Goal: Information Seeking & Learning: Learn about a topic

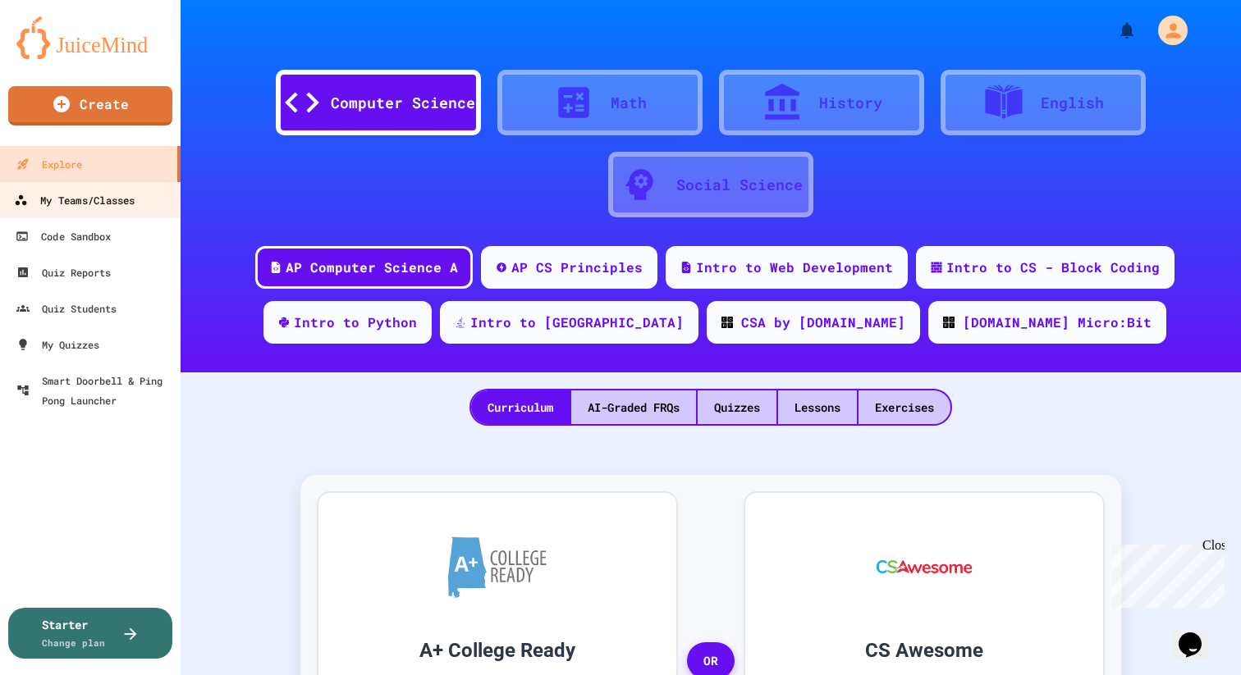
click at [125, 210] on link "My Teams/Classes" at bounding box center [91, 199] width 186 height 37
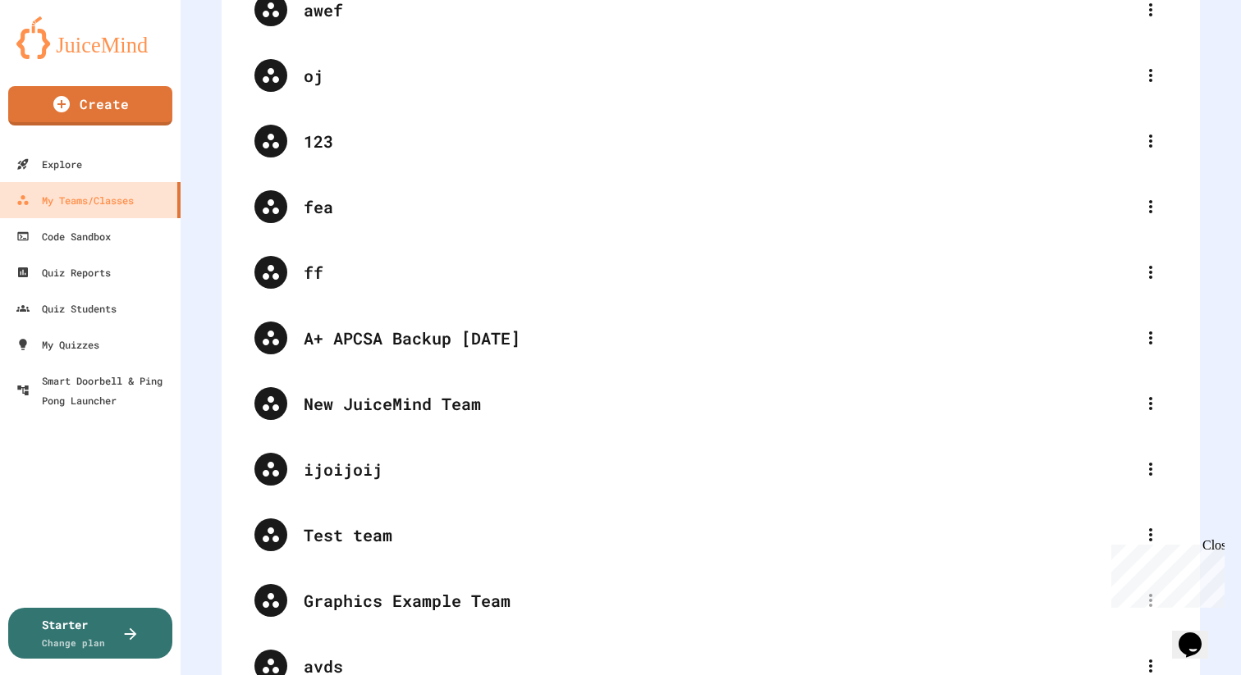
scroll to position [84375, 0]
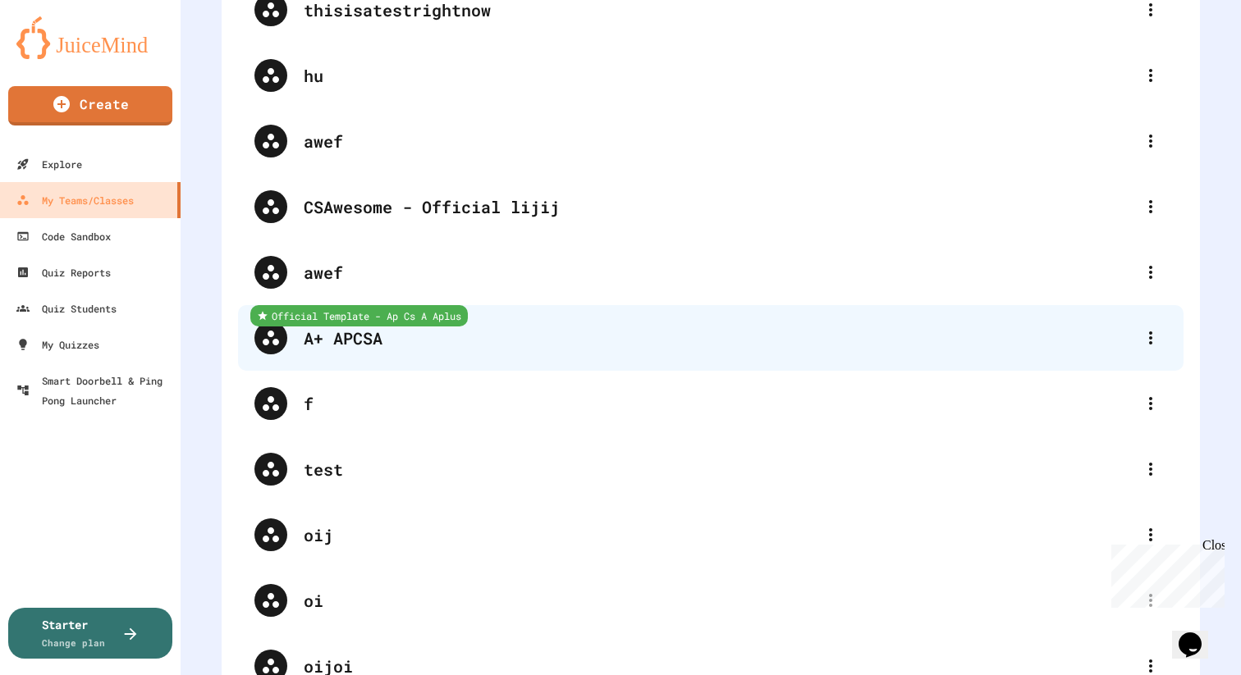
click at [441, 337] on div "A+ APCSA" at bounding box center [719, 338] width 830 height 25
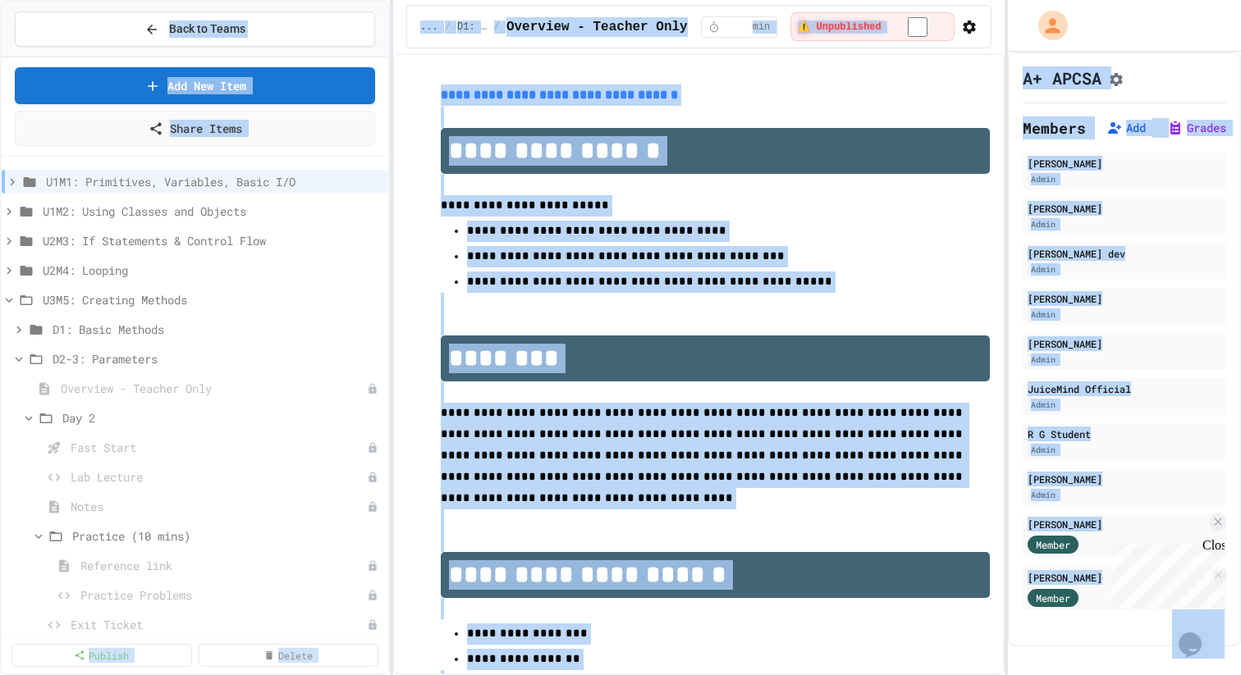
click at [404, 229] on div "**********" at bounding box center [698, 364] width 610 height 622
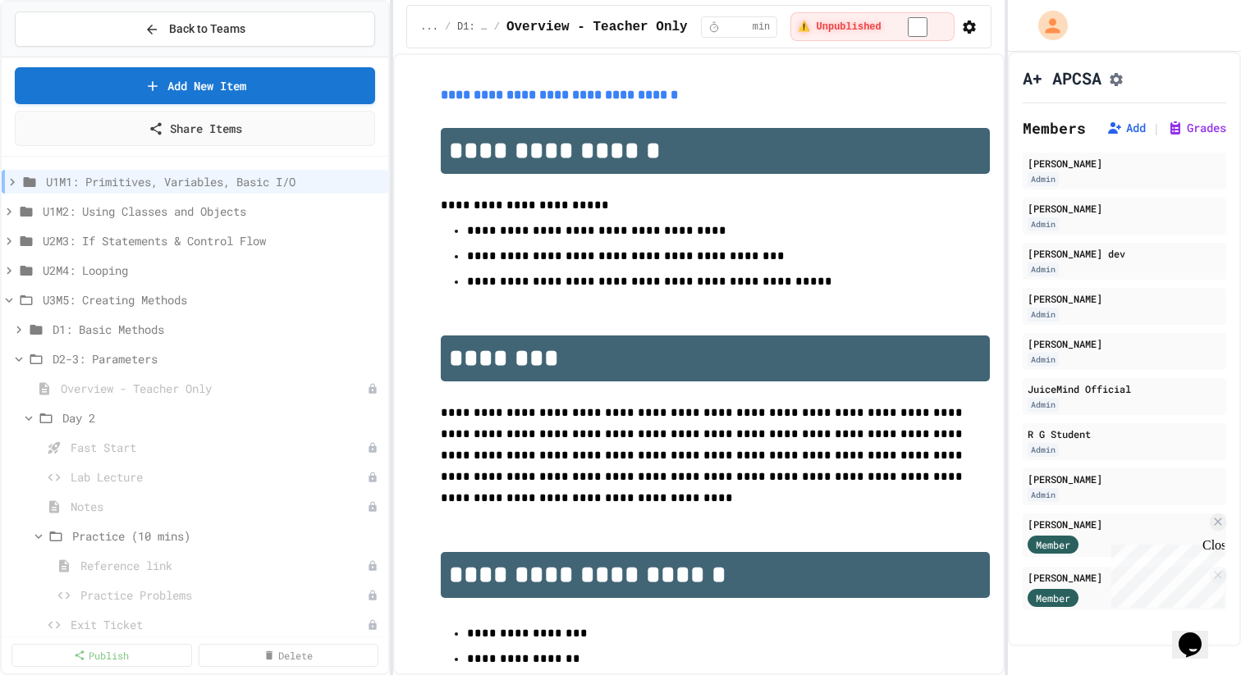
click at [1214, 546] on div "Close" at bounding box center [1212, 548] width 21 height 21
click at [185, 238] on span "U2M3: If Statements & Control Flow" at bounding box center [204, 240] width 322 height 17
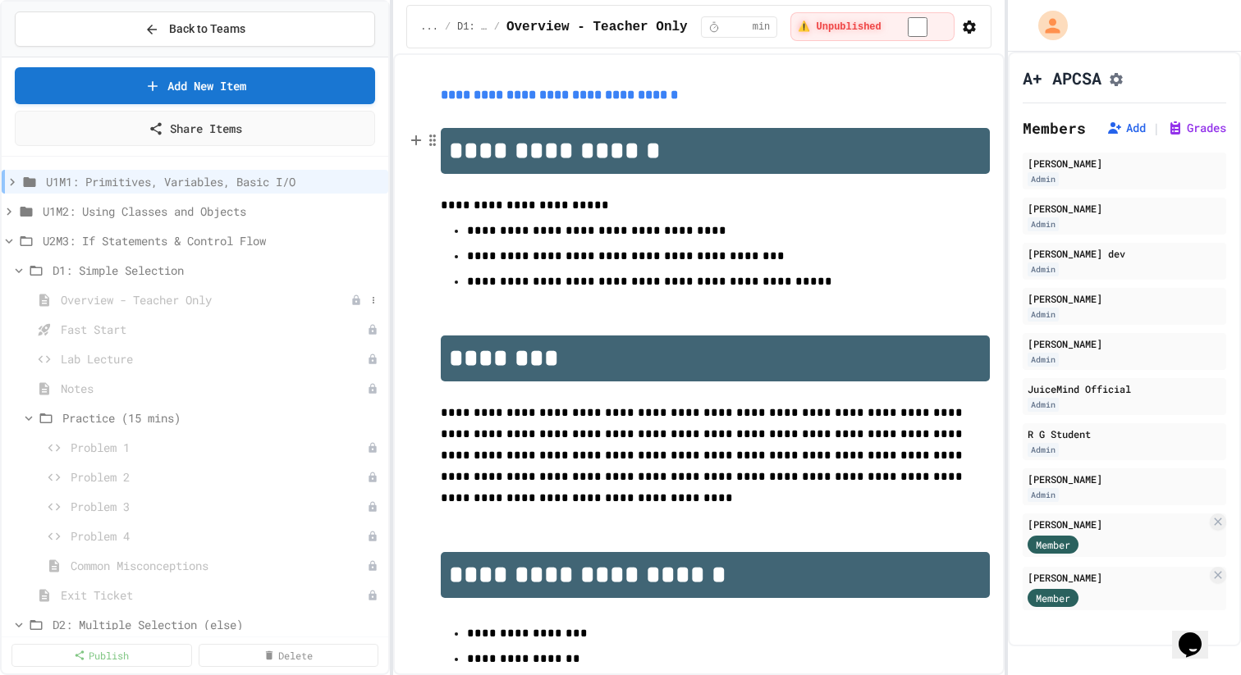
click at [144, 307] on span "Overview - Teacher Only" at bounding box center [206, 299] width 290 height 17
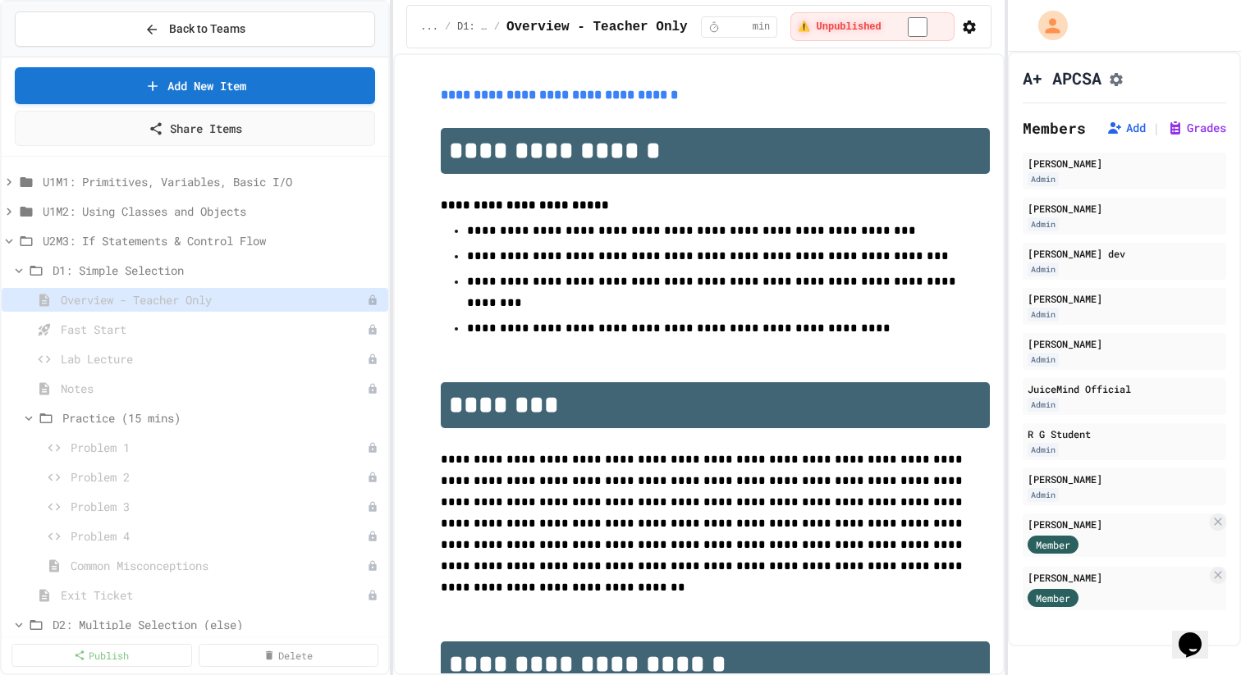
click at [961, 19] on icon "button" at bounding box center [969, 27] width 16 height 16
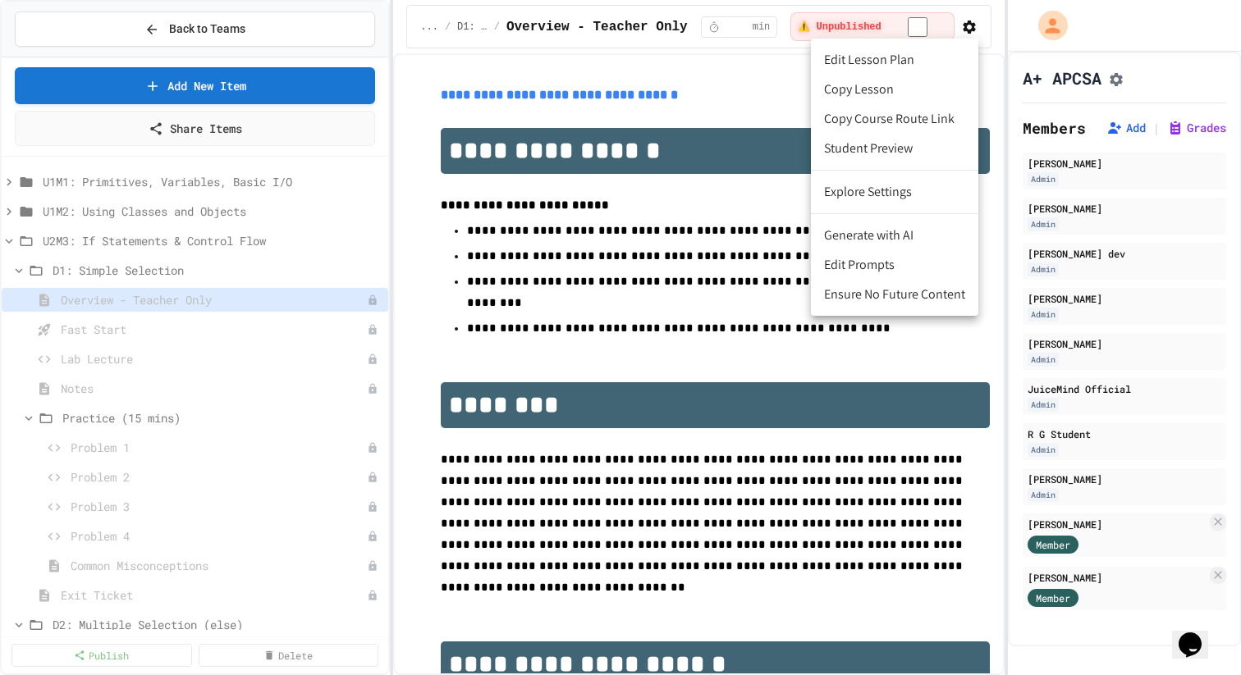
click at [208, 363] on div at bounding box center [620, 337] width 1241 height 675
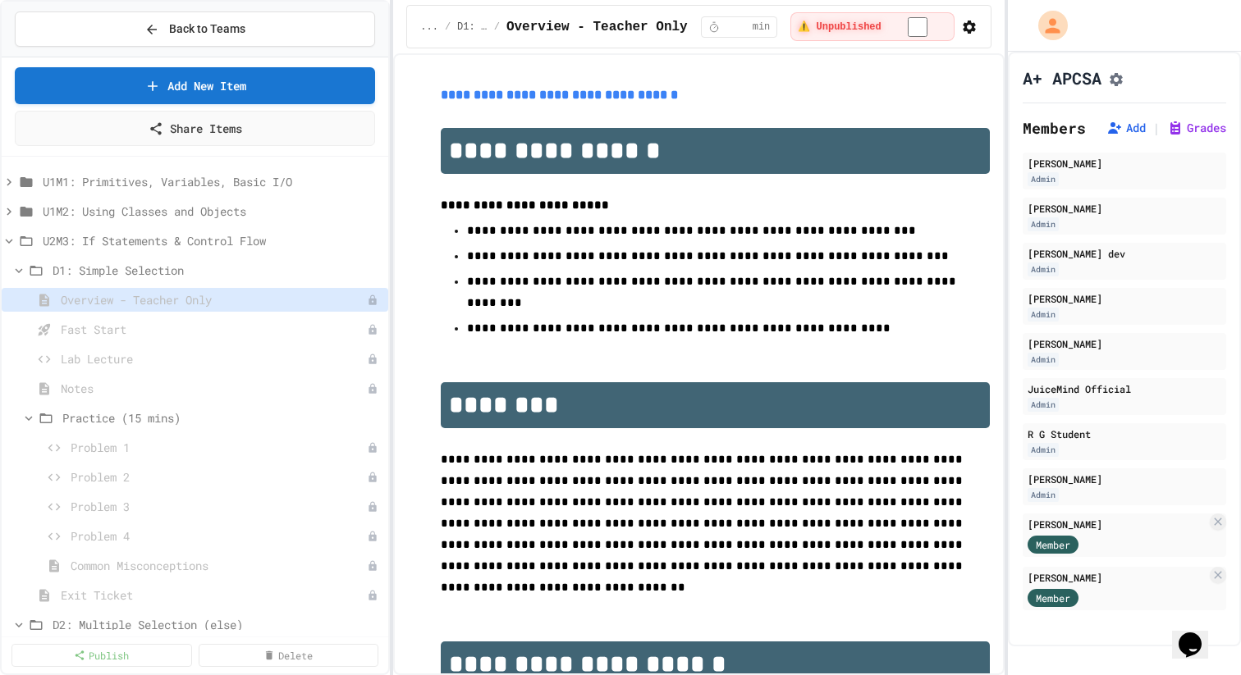
click at [205, 363] on span "Lab Lecture" at bounding box center [214, 358] width 306 height 17
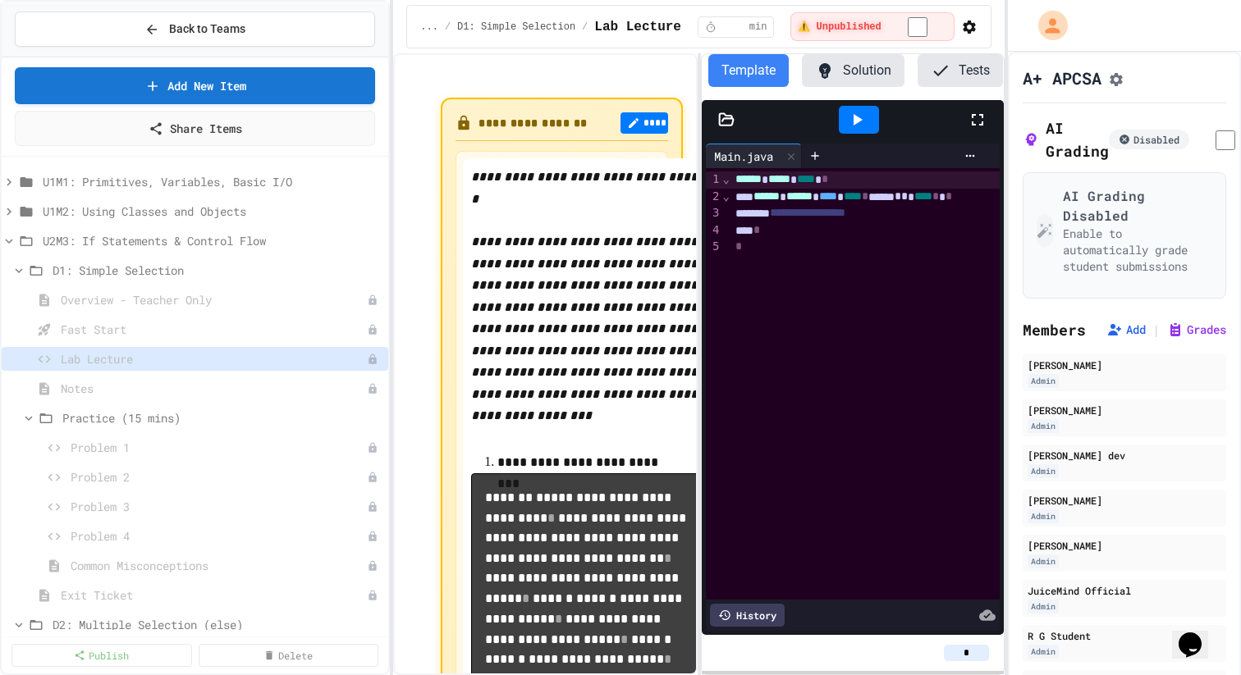
click at [968, 29] on icon "button" at bounding box center [968, 27] width 13 height 13
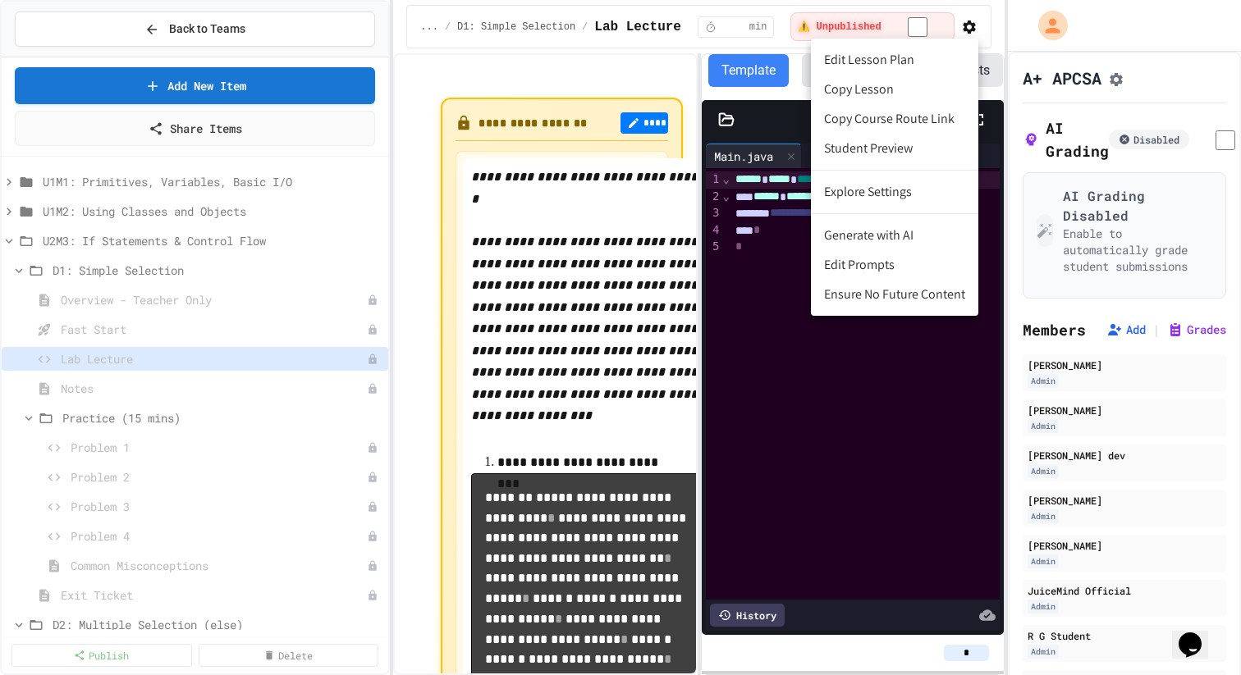
click at [918, 121] on li "Copy Course Route Link" at bounding box center [894, 119] width 167 height 30
